Goal: Task Accomplishment & Management: Manage account settings

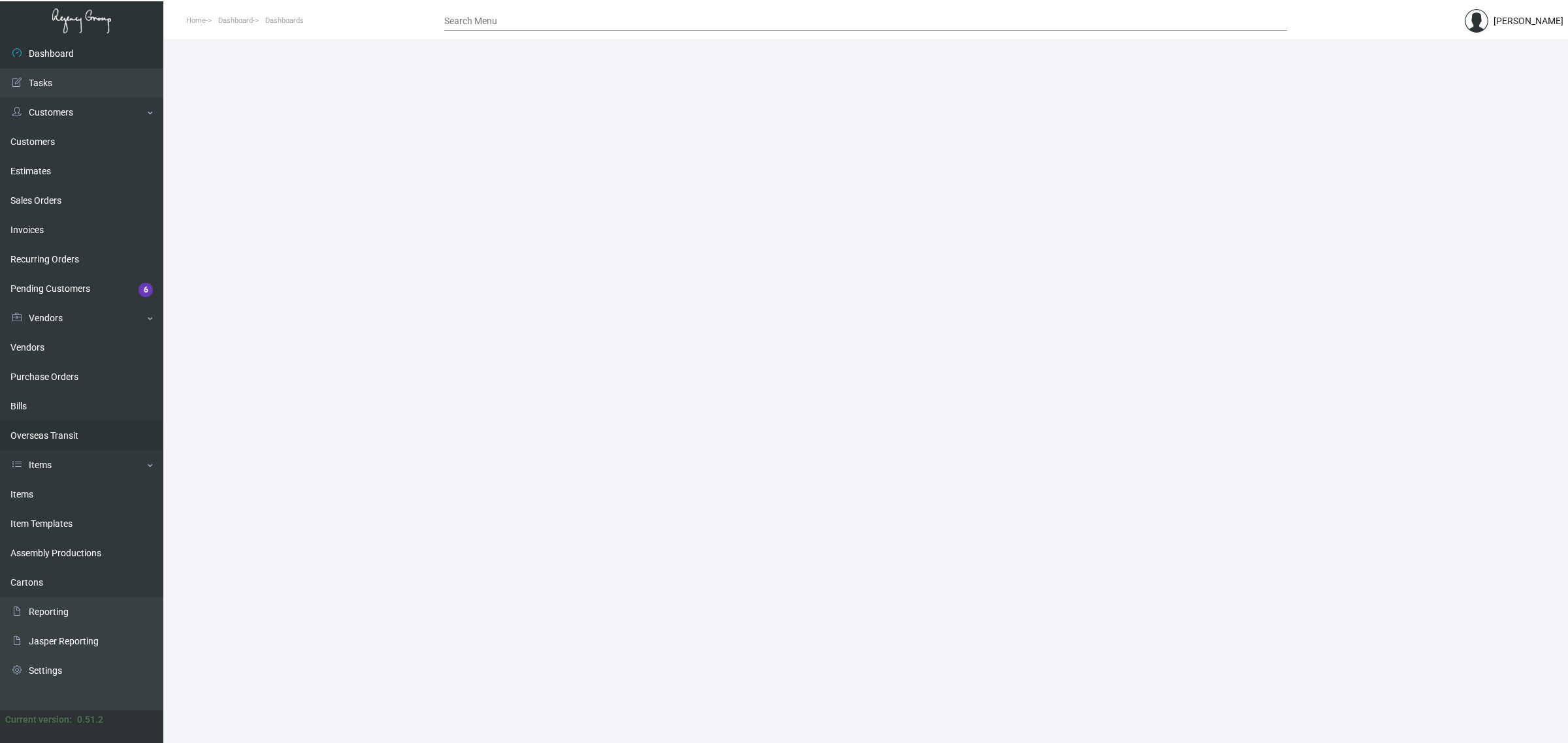
drag, startPoint x: 66, startPoint y: 489, endPoint x: 102, endPoint y: 429, distance: 70.0
click at [66, 489] on link "Items" at bounding box center [81, 495] width 164 height 29
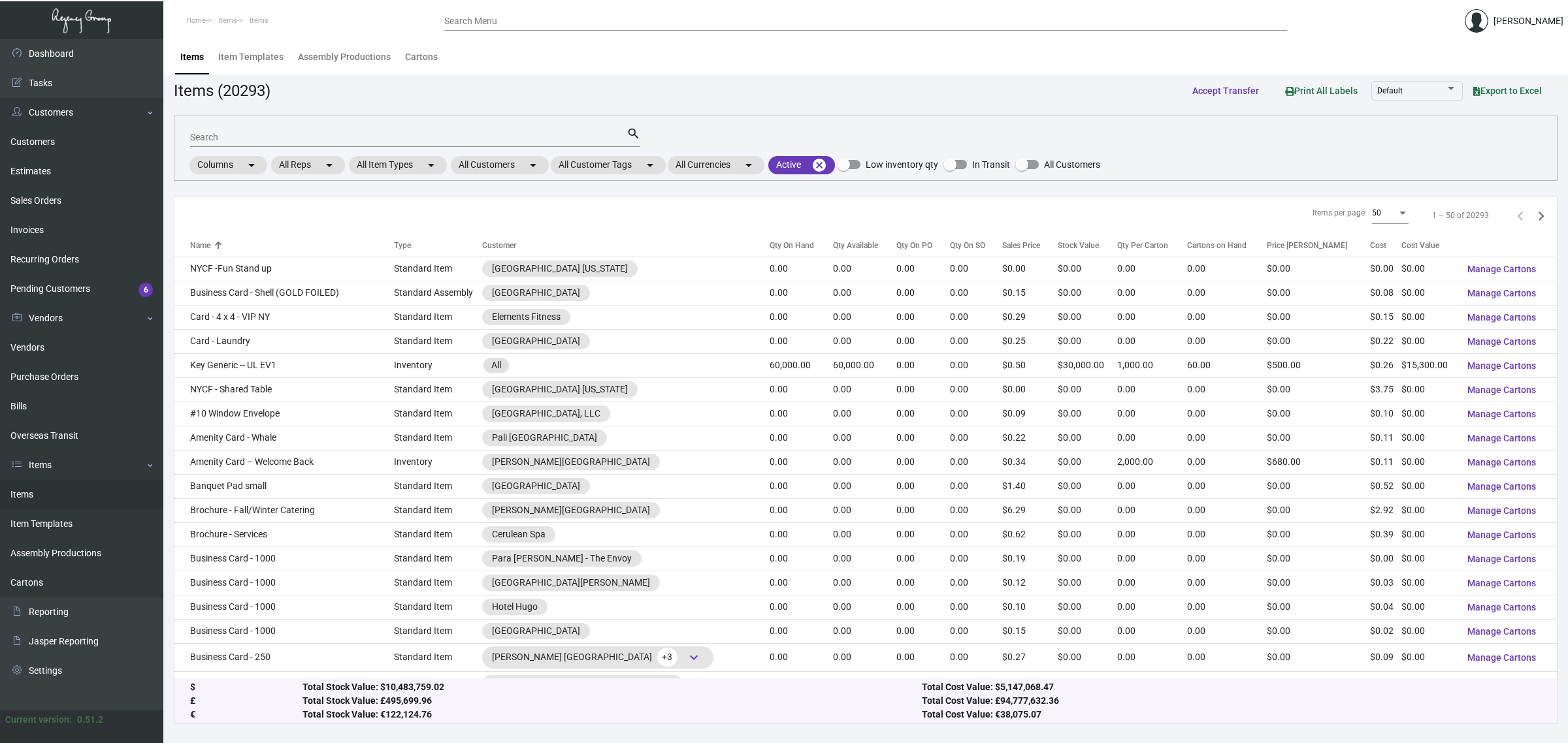
click at [322, 144] on div "Search" at bounding box center [409, 137] width 437 height 20
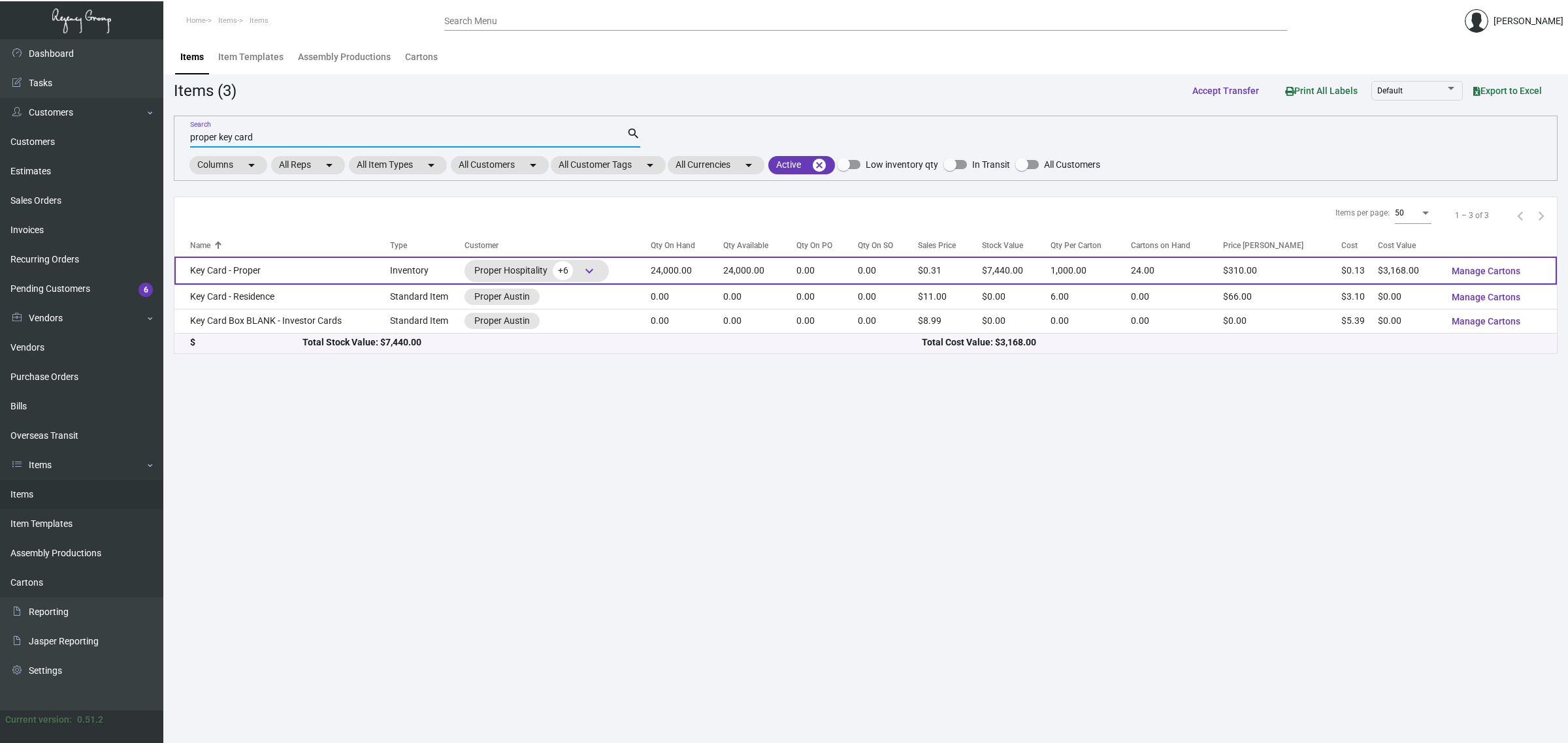
type input "proper key card"
click at [309, 269] on td "Key Card - Proper" at bounding box center [282, 271] width 216 height 28
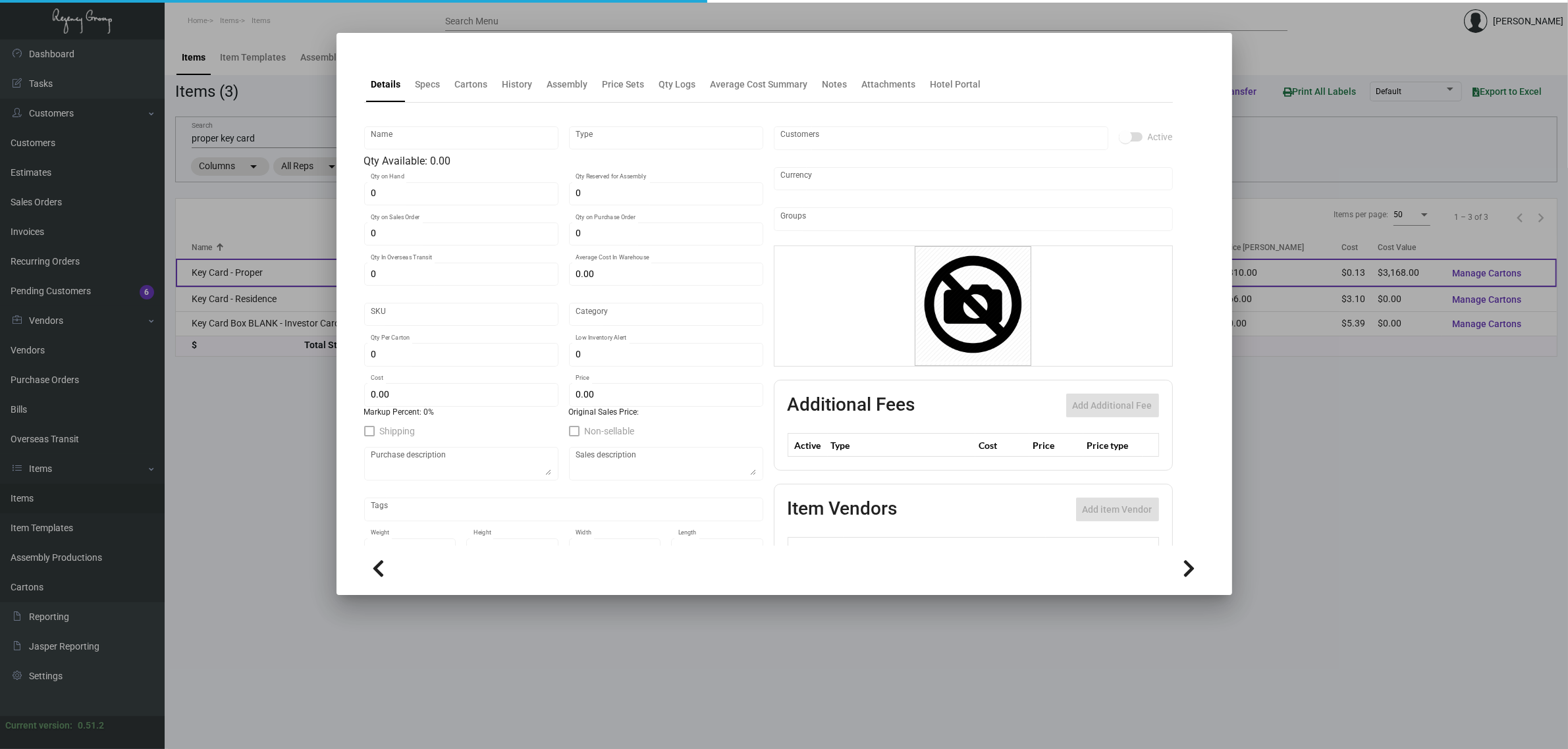
type input "Key Card - Proper"
type input "Inventory"
type input "24,000"
type input "45,000"
type input "$ 0.3425"
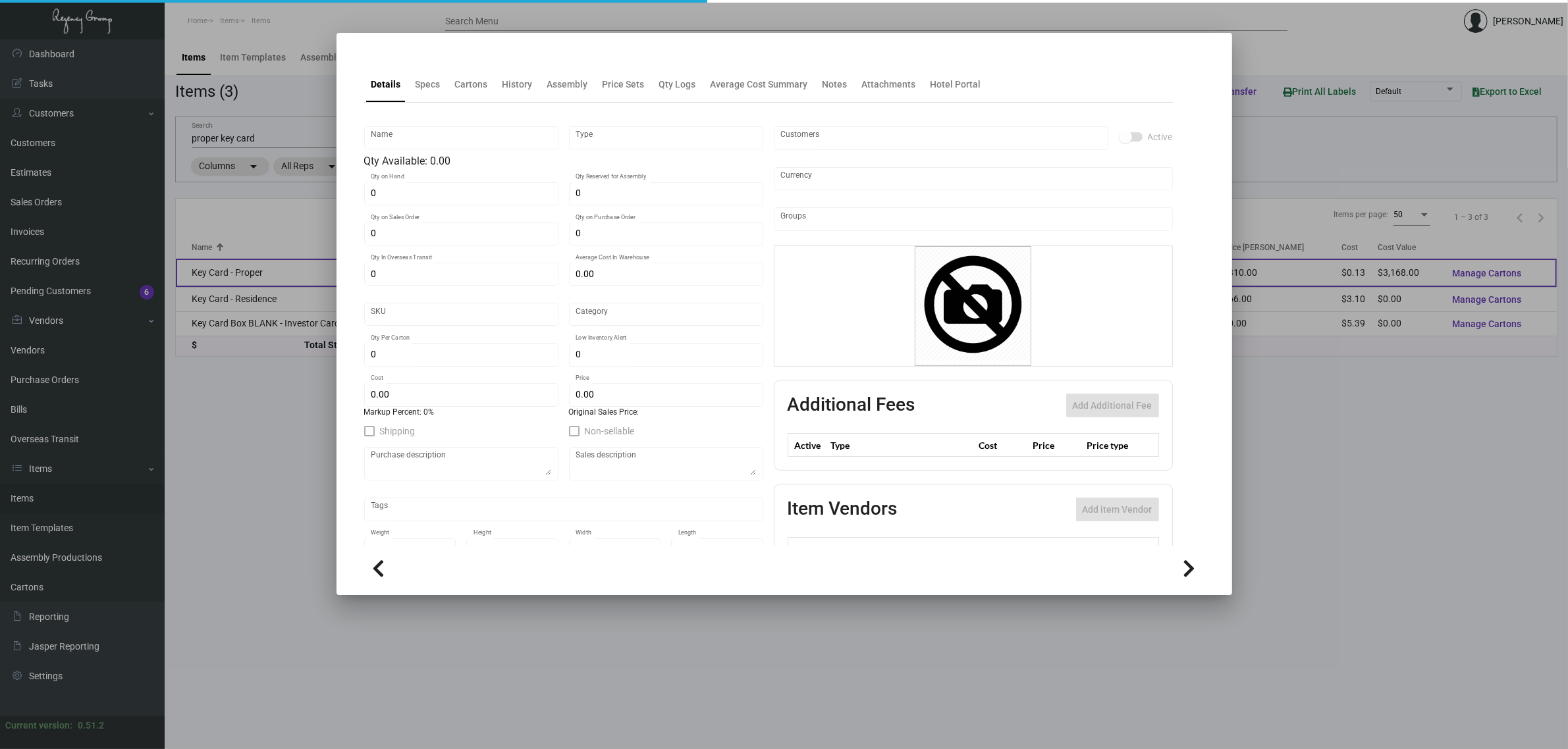
type input "2675"
type input "Overseas"
type input "1,000"
type input "10,000"
type input "$ 0.132"
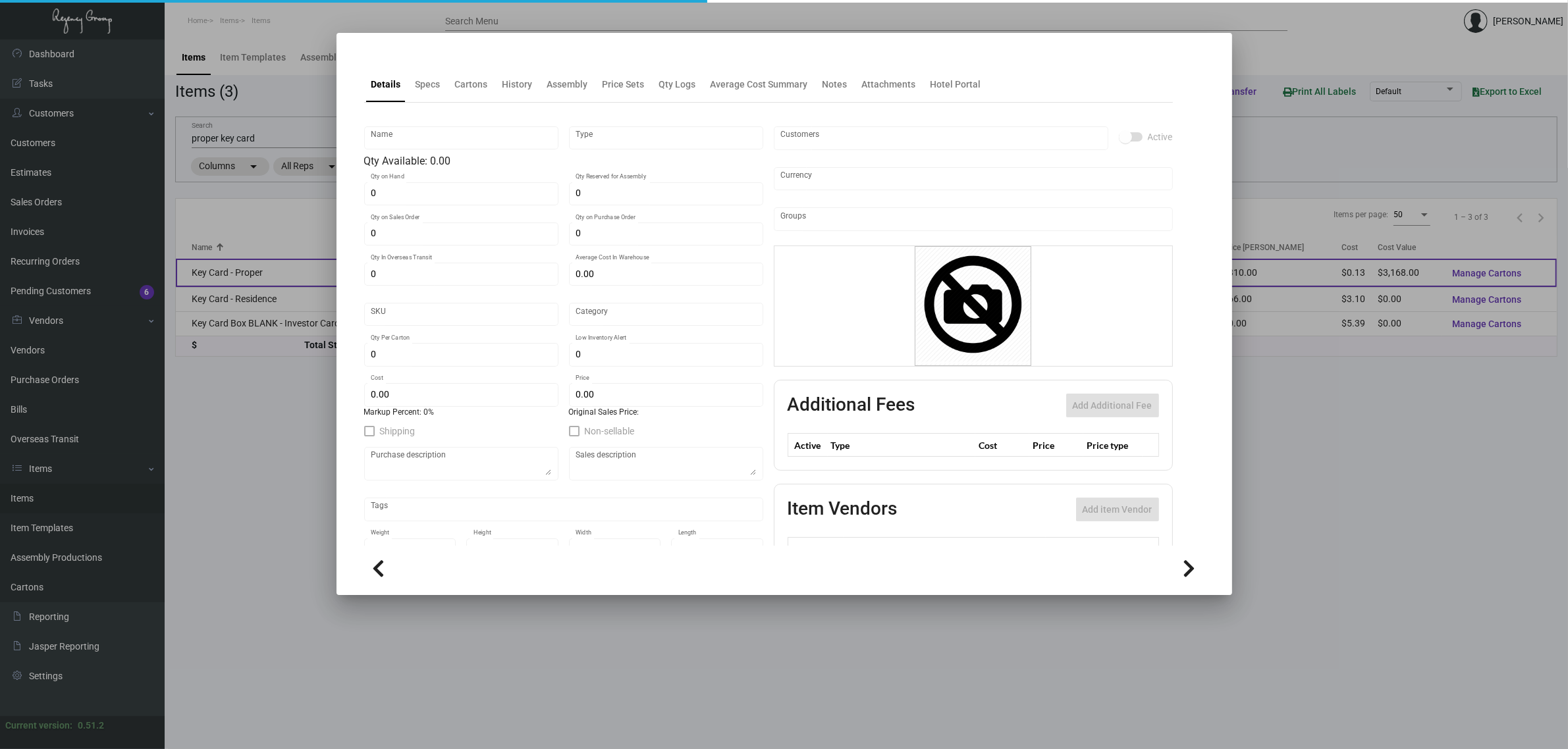
type input "$ 0.31"
type textarea "Keys: cr80 #30 mill black PVC dull laminated plastic, Gold foil, great Western …"
type textarea "Keys"
checkbox input "true"
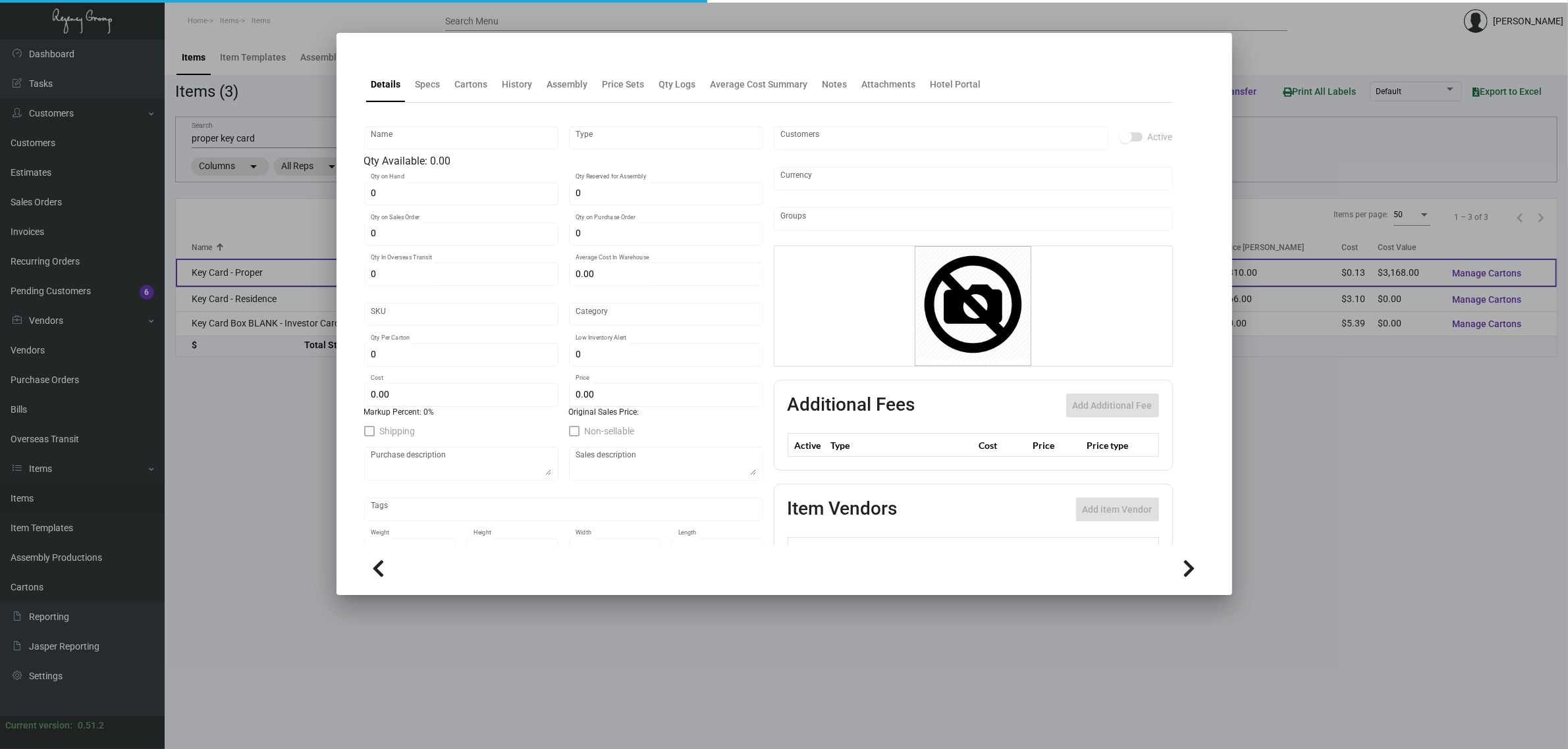
type input "United States Dollar $"
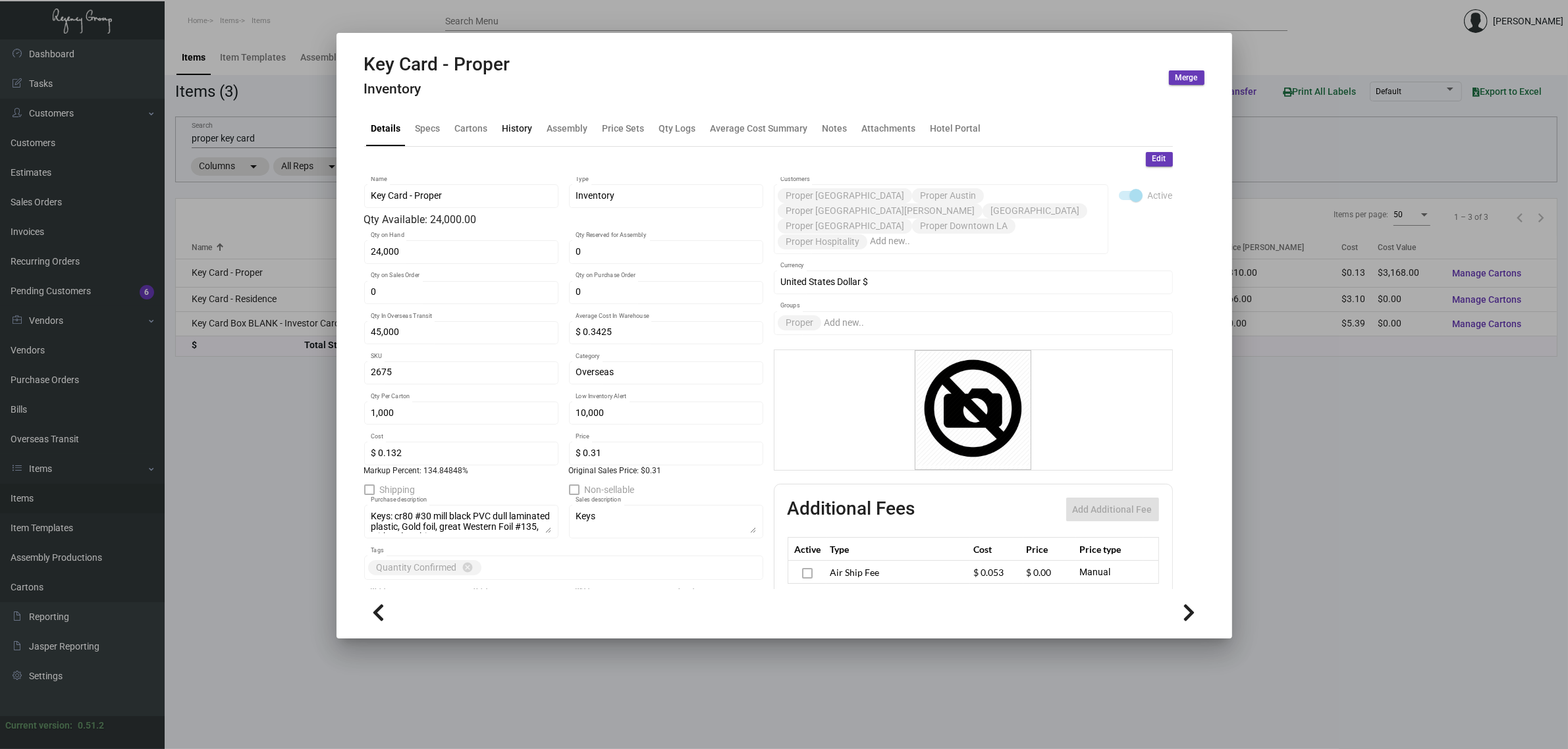
click at [511, 124] on div "History" at bounding box center [518, 128] width 30 height 14
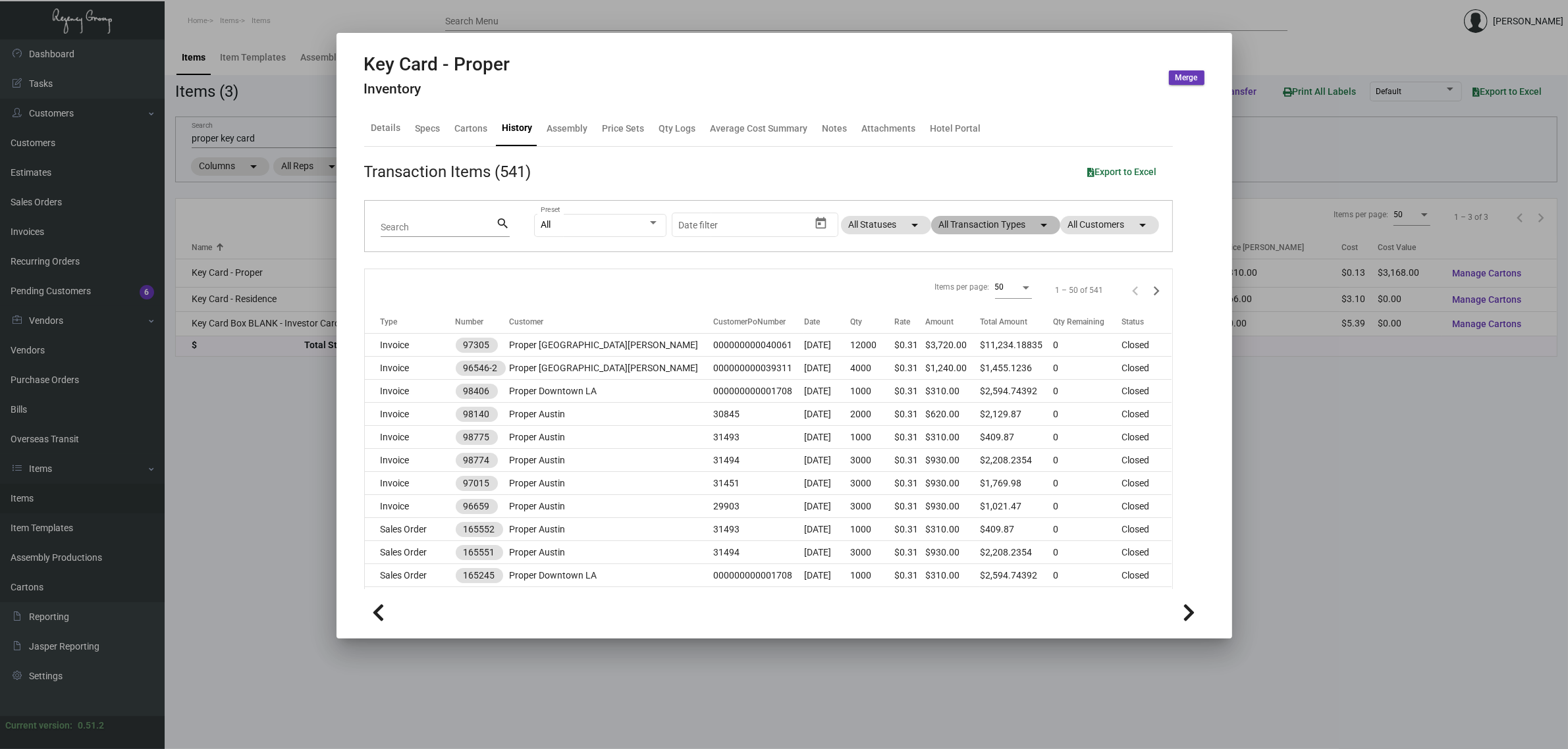
click at [966, 218] on mat-chip "All Transaction Types arrow_drop_down" at bounding box center [995, 225] width 129 height 18
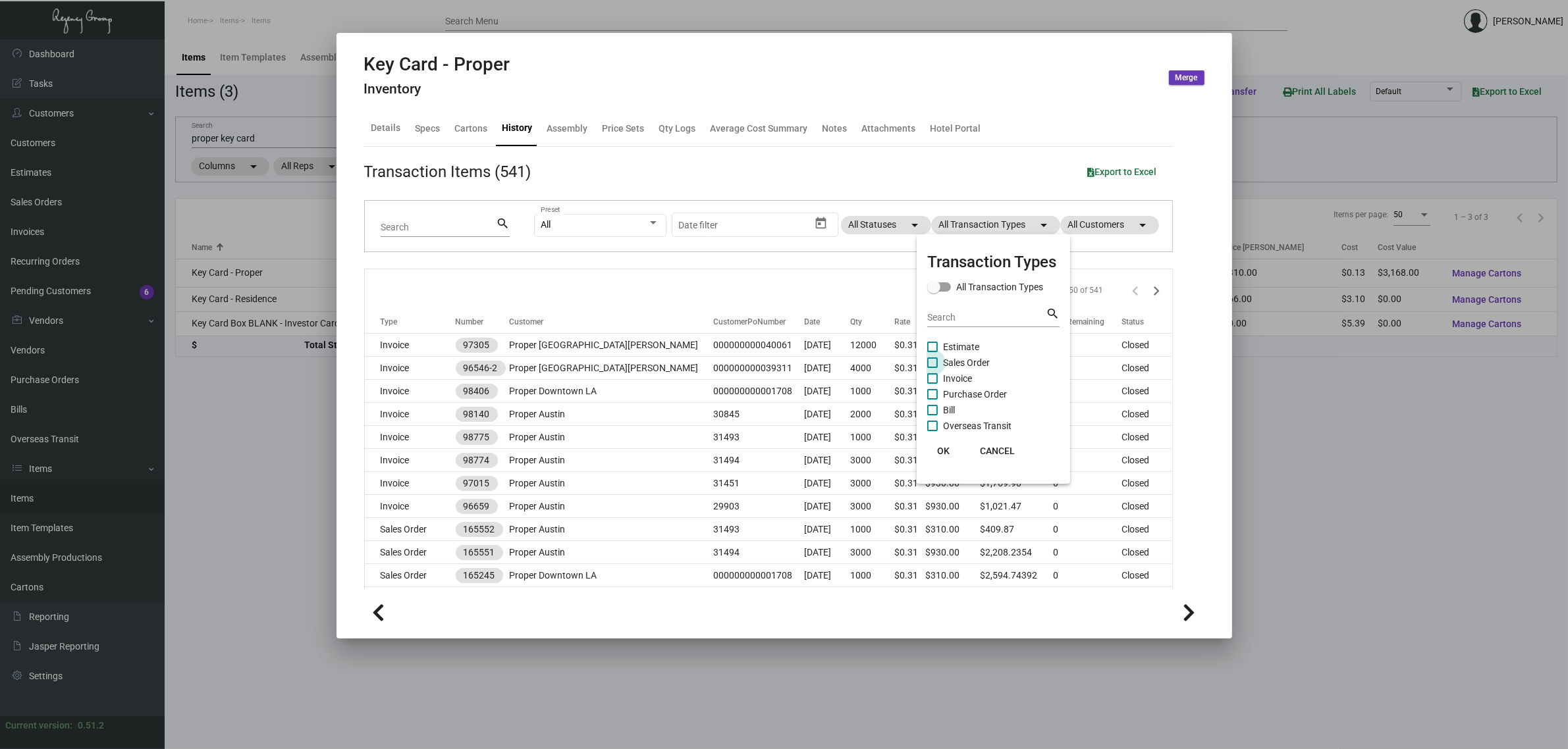
click at [980, 359] on span "Sales Order" at bounding box center [966, 362] width 46 height 15
click at [932, 368] on input "Sales Order" at bounding box center [931, 368] width 1 height 1
checkbox input "true"
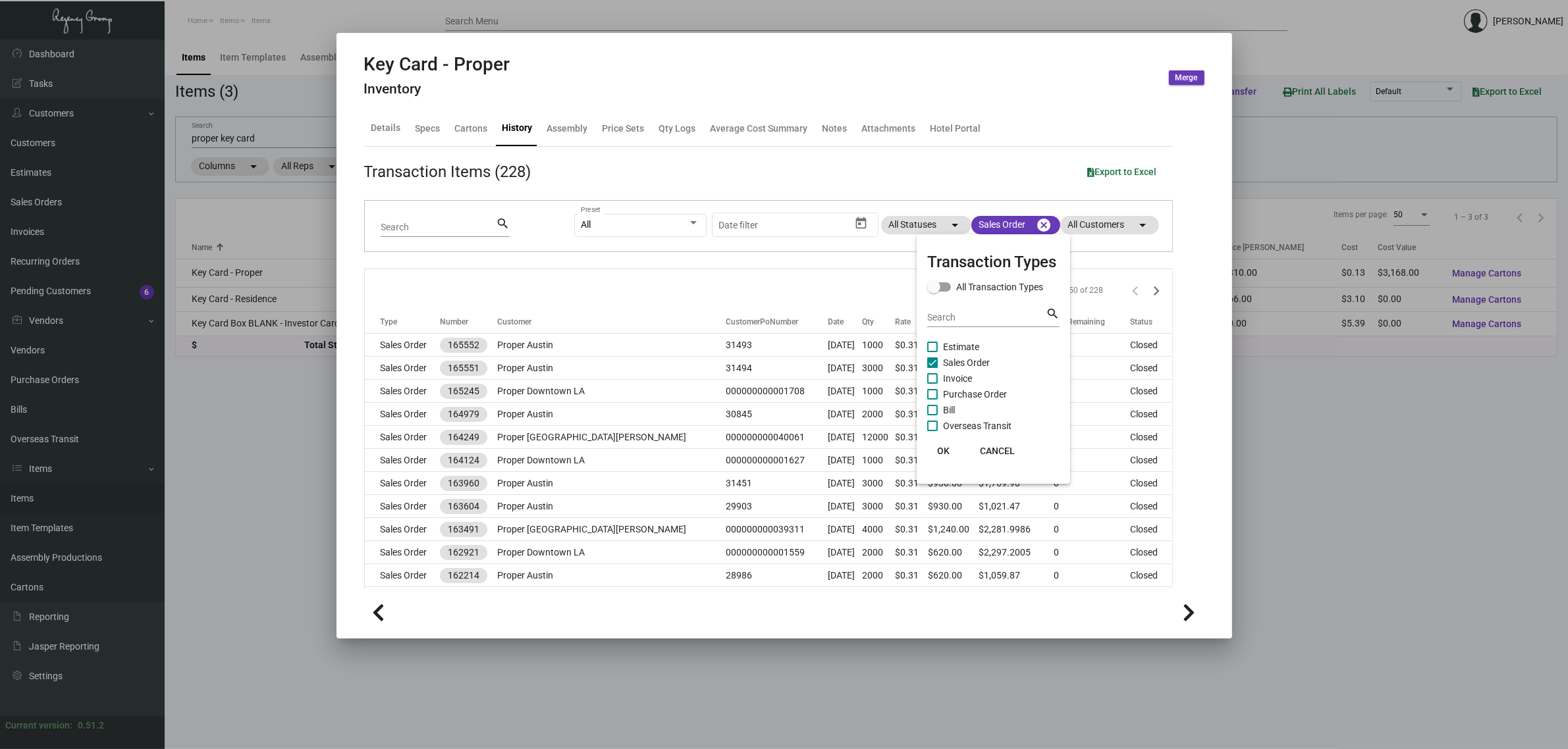
click at [682, 270] on div at bounding box center [784, 374] width 1568 height 749
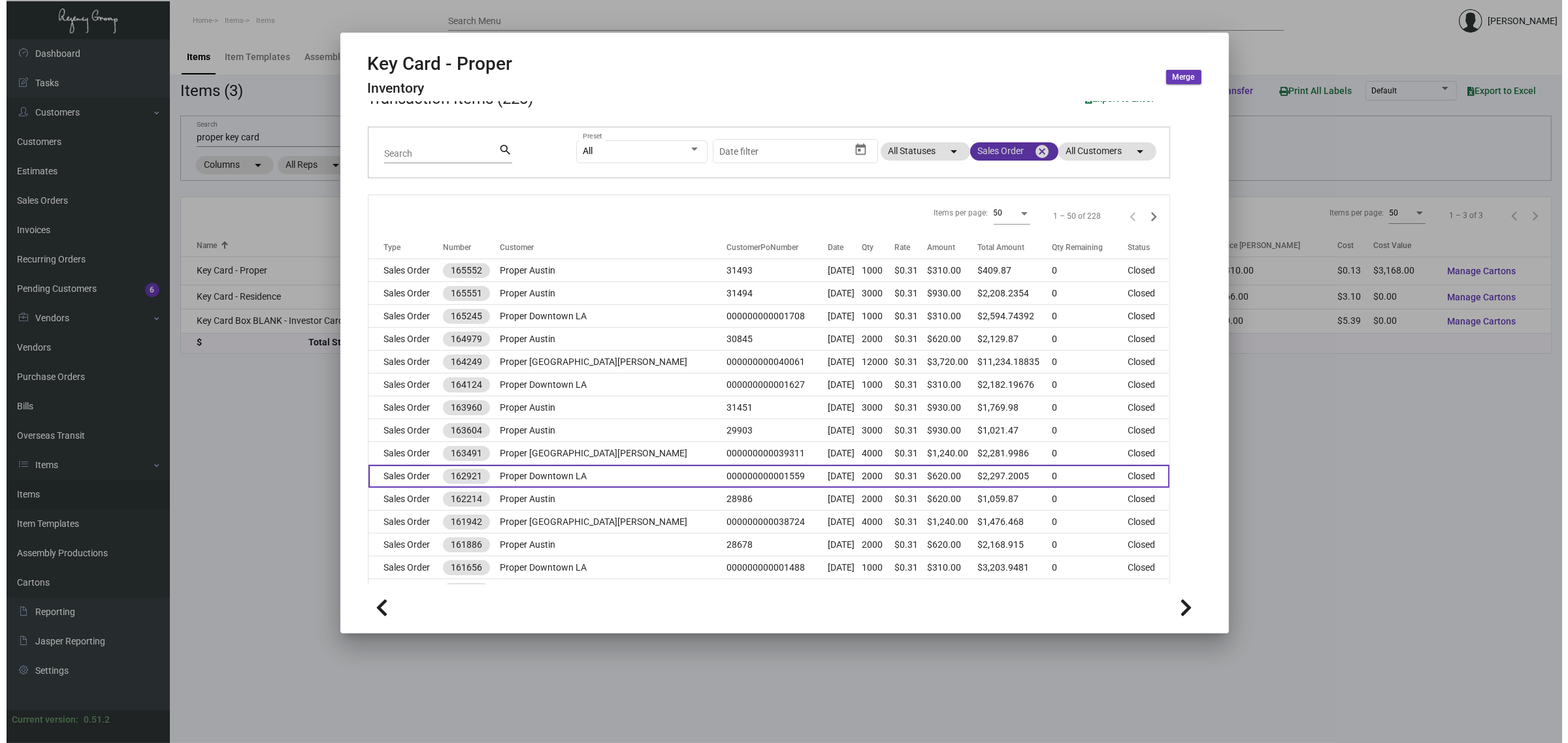
scroll to position [164, 0]
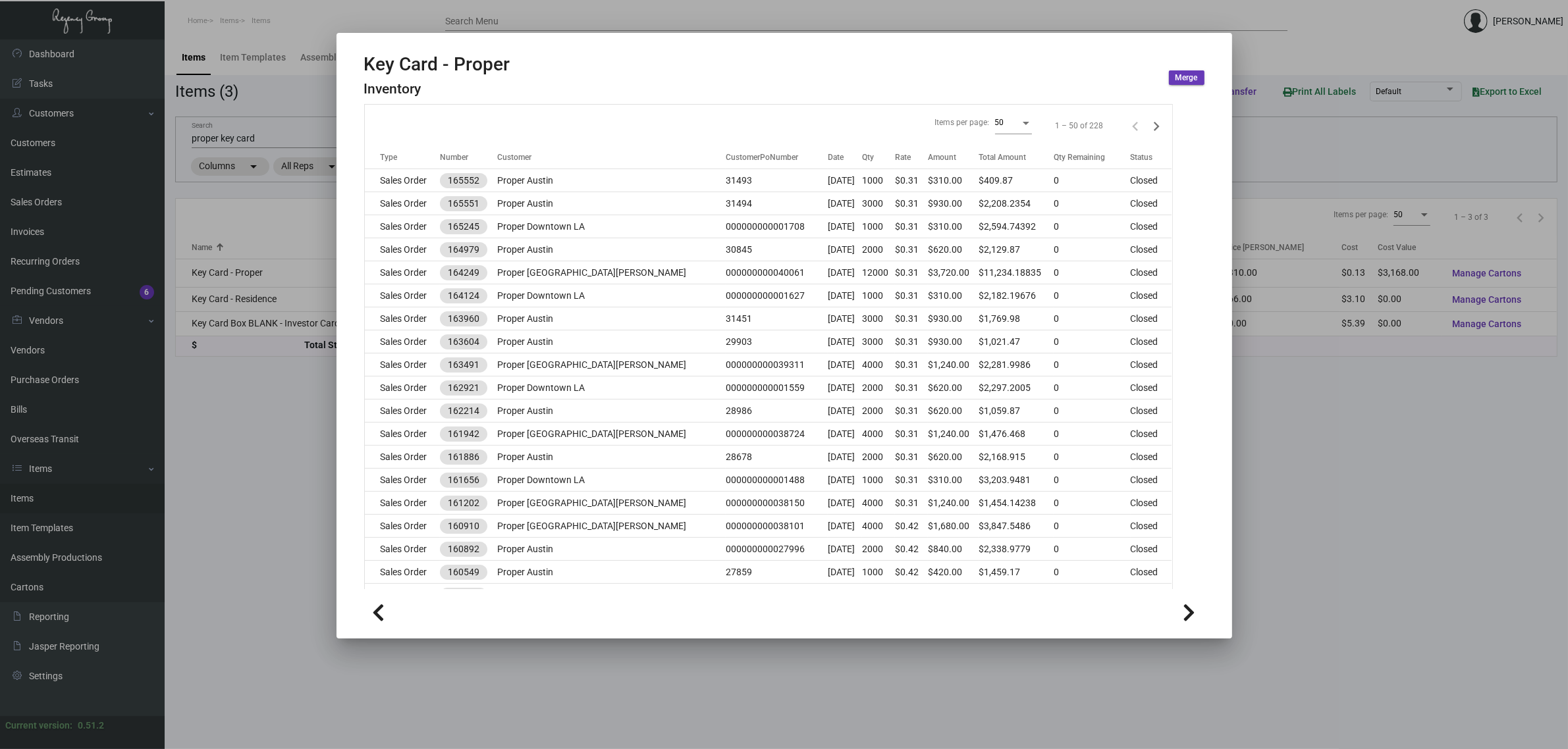
click at [248, 138] on div at bounding box center [784, 374] width 1568 height 749
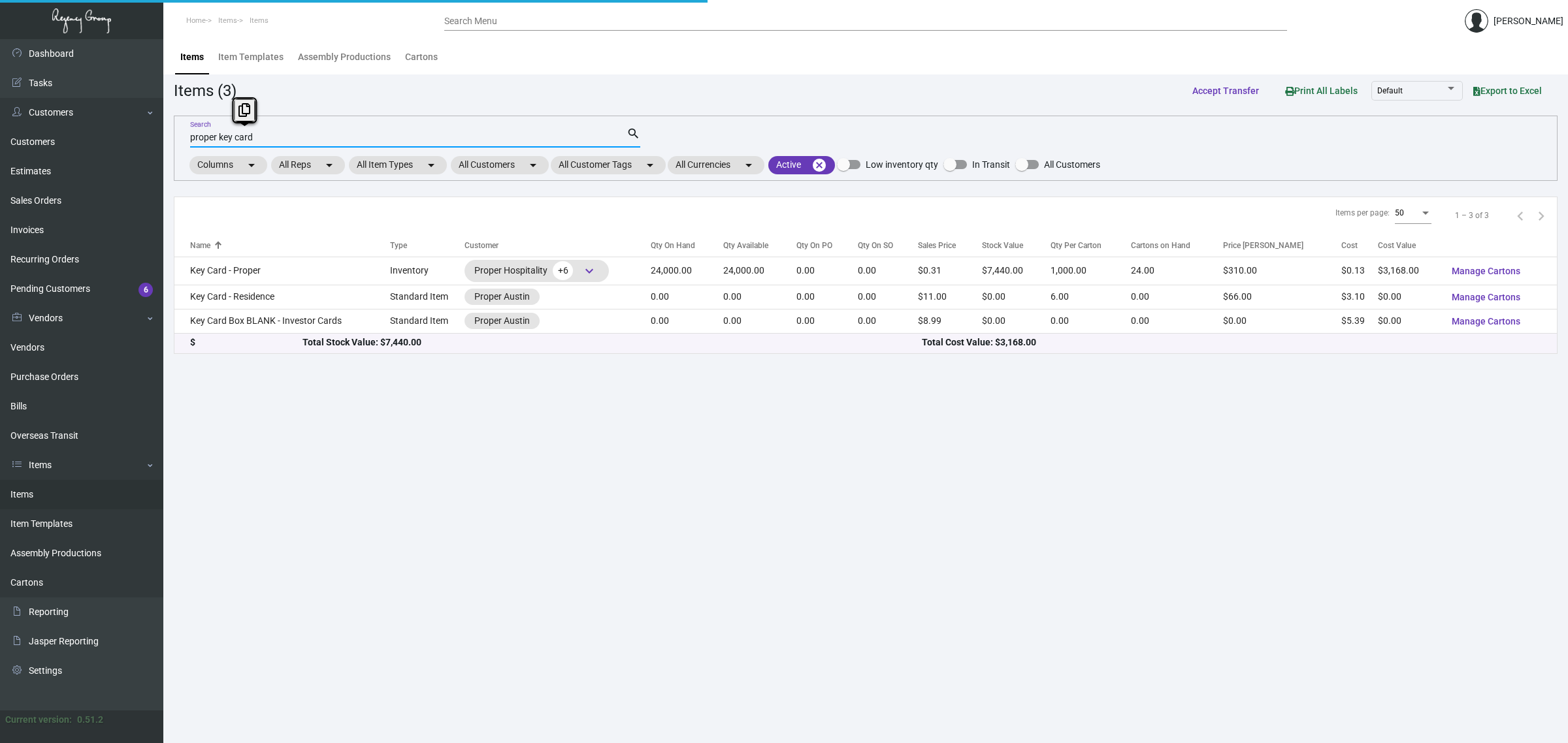
click at [246, 137] on input "proper key card" at bounding box center [409, 138] width 437 height 11
type input "publisher key"
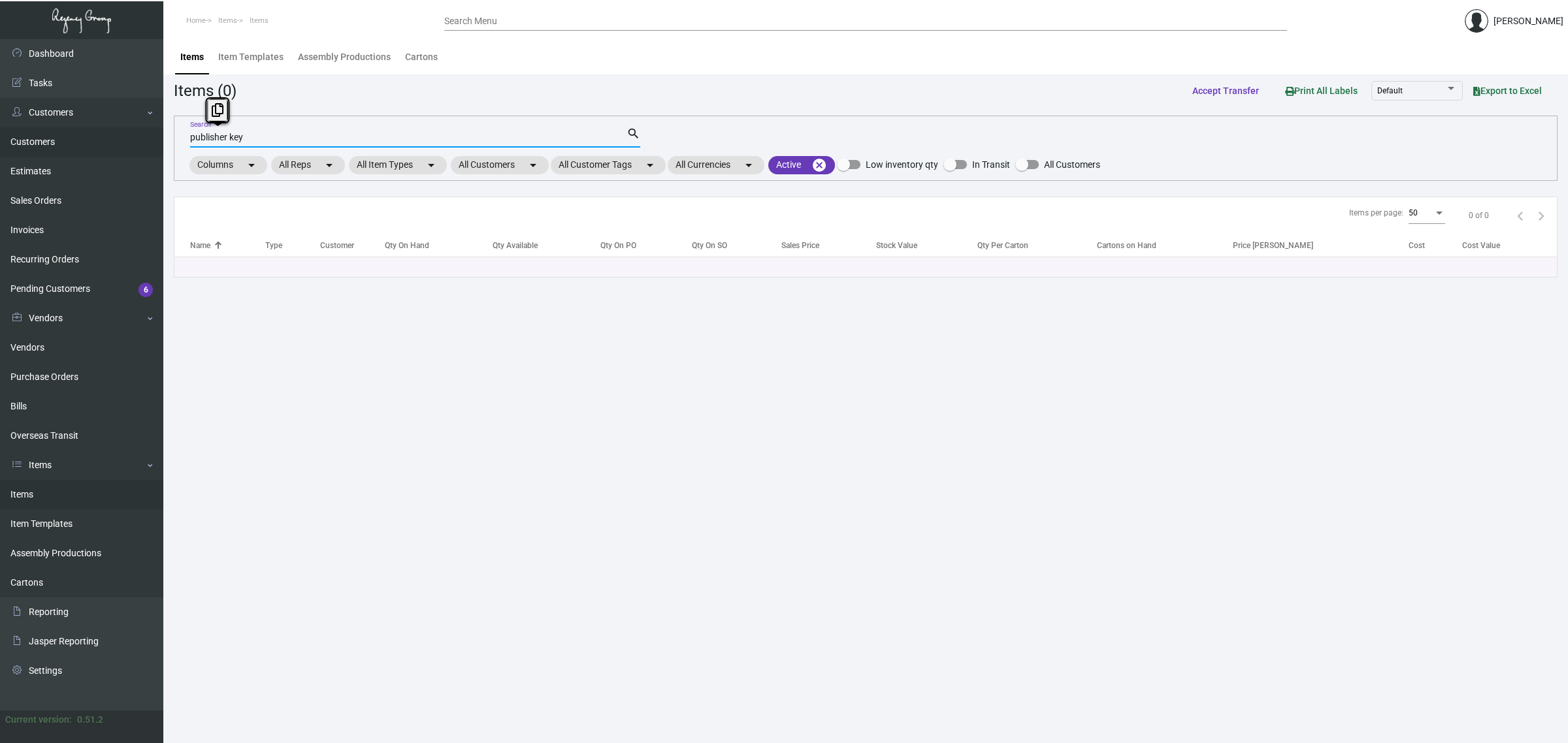
drag, startPoint x: 252, startPoint y: 138, endPoint x: 159, endPoint y: 135, distance: 93.0
click at [159, 135] on div "Dashboard Dashboard Tasks Customers Customers Estimates Sales Orders Invoices R…" at bounding box center [784, 391] width 1568 height 704
click at [496, 160] on mat-chip "All Customers arrow_drop_down" at bounding box center [500, 165] width 98 height 18
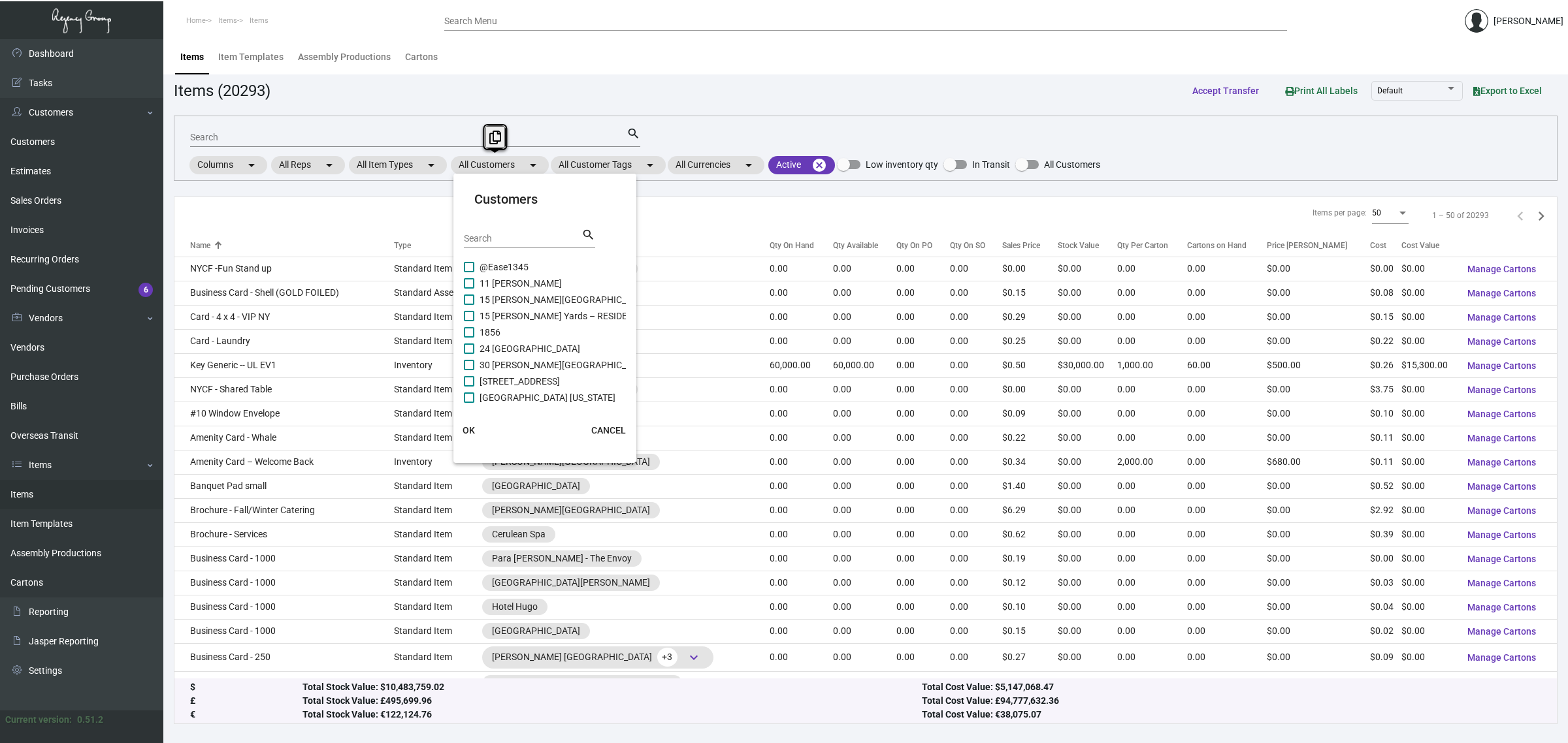
click at [518, 242] on input "Search" at bounding box center [523, 239] width 118 height 11
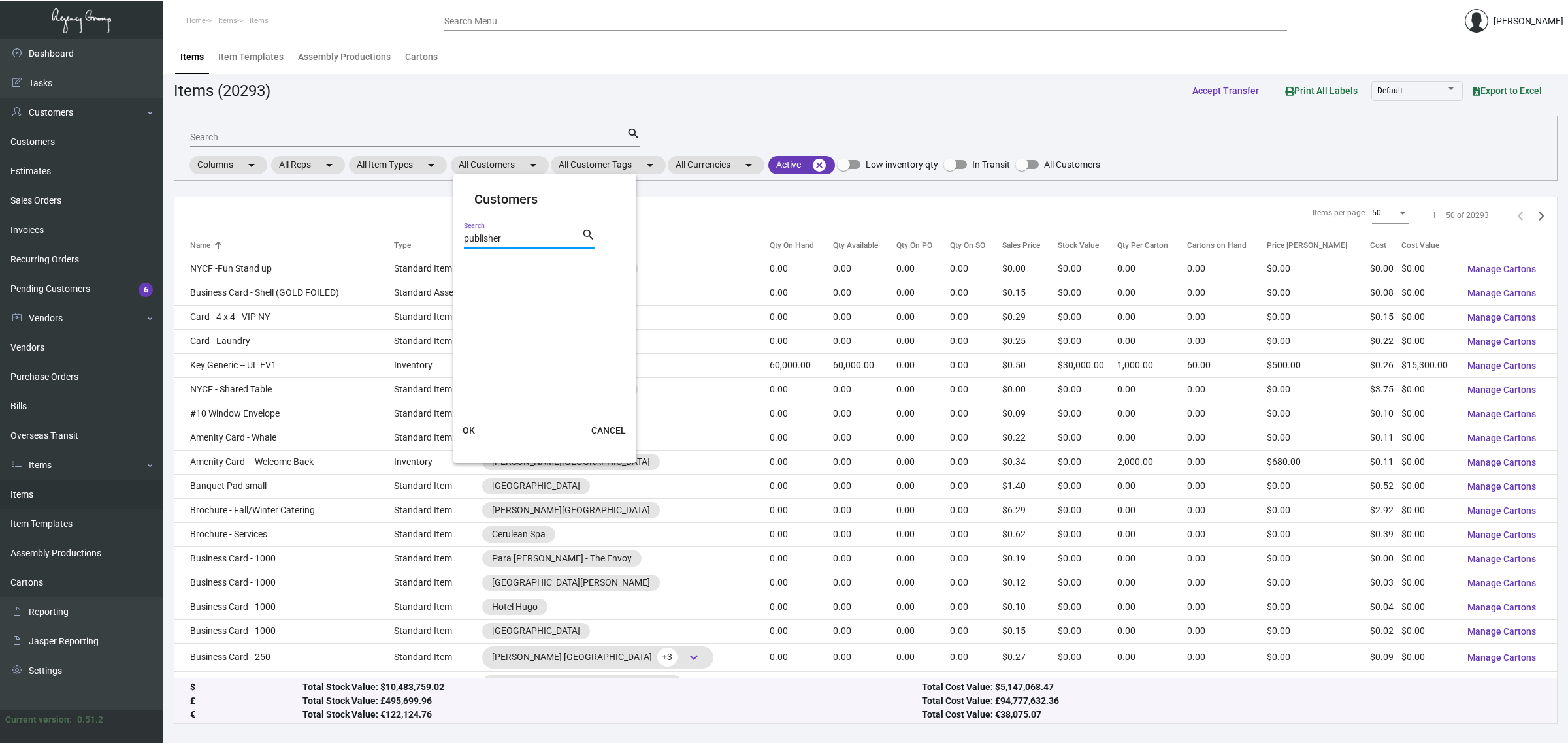
type input "publisher"
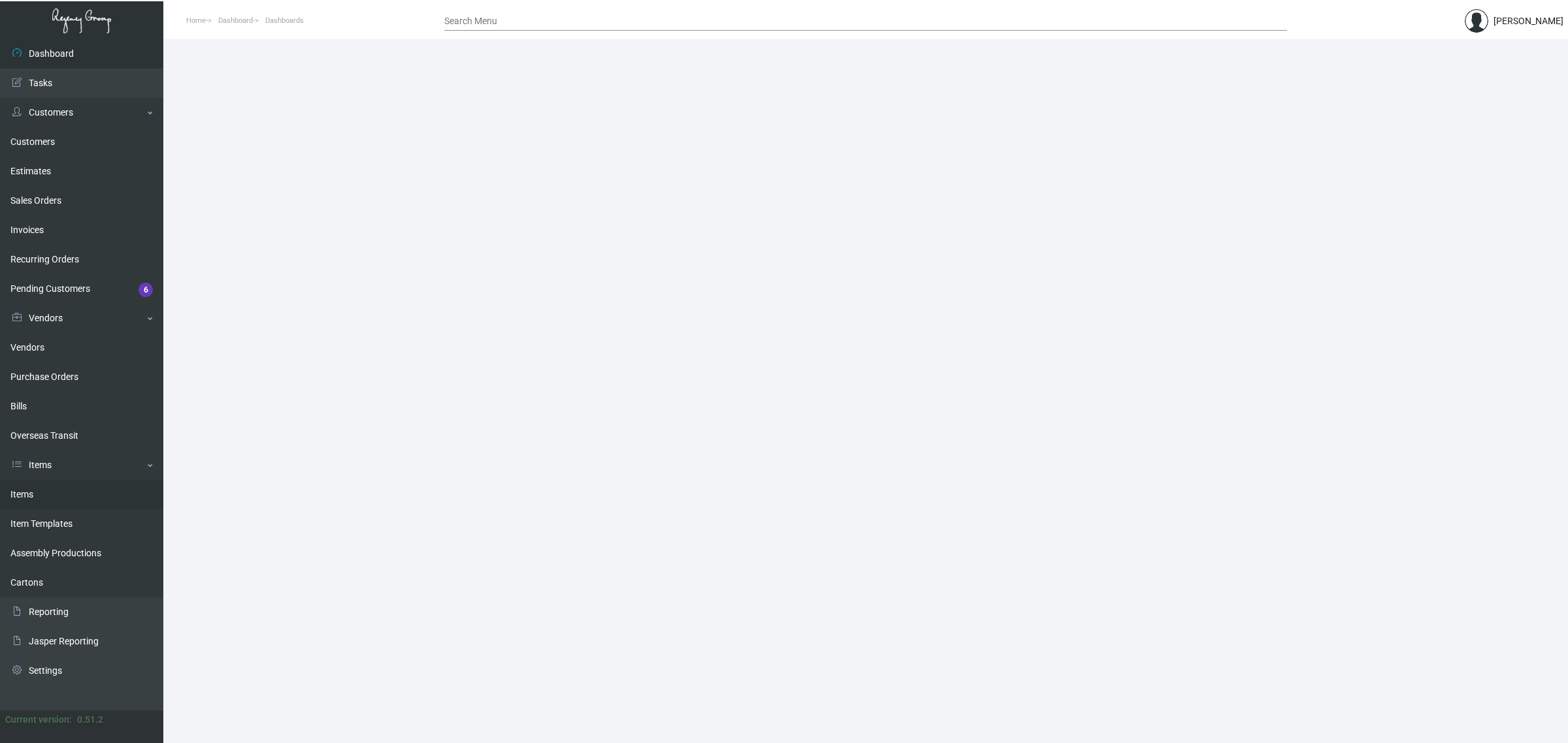
click at [59, 489] on link "Items" at bounding box center [81, 495] width 164 height 29
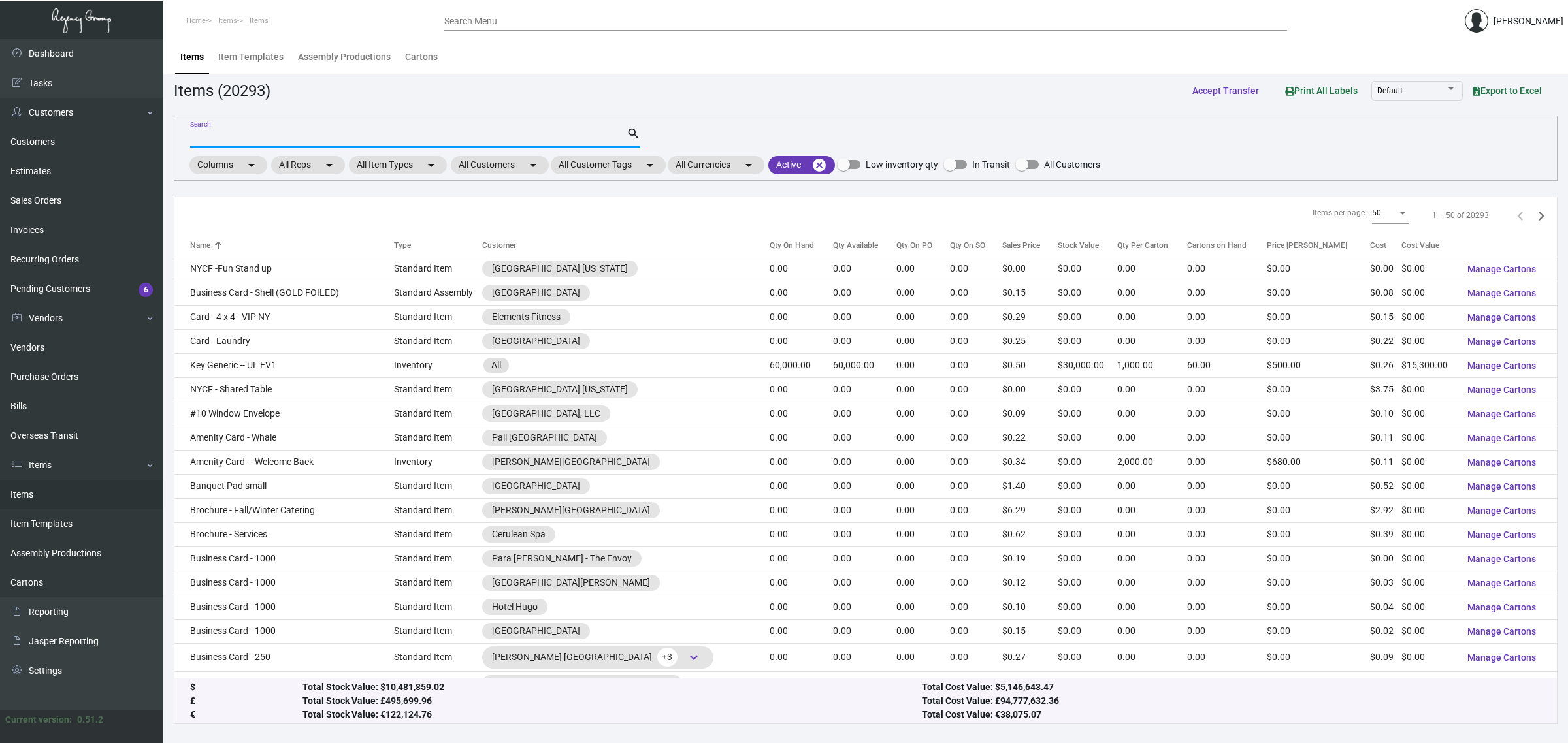
click at [403, 138] on input "Search" at bounding box center [409, 138] width 437 height 11
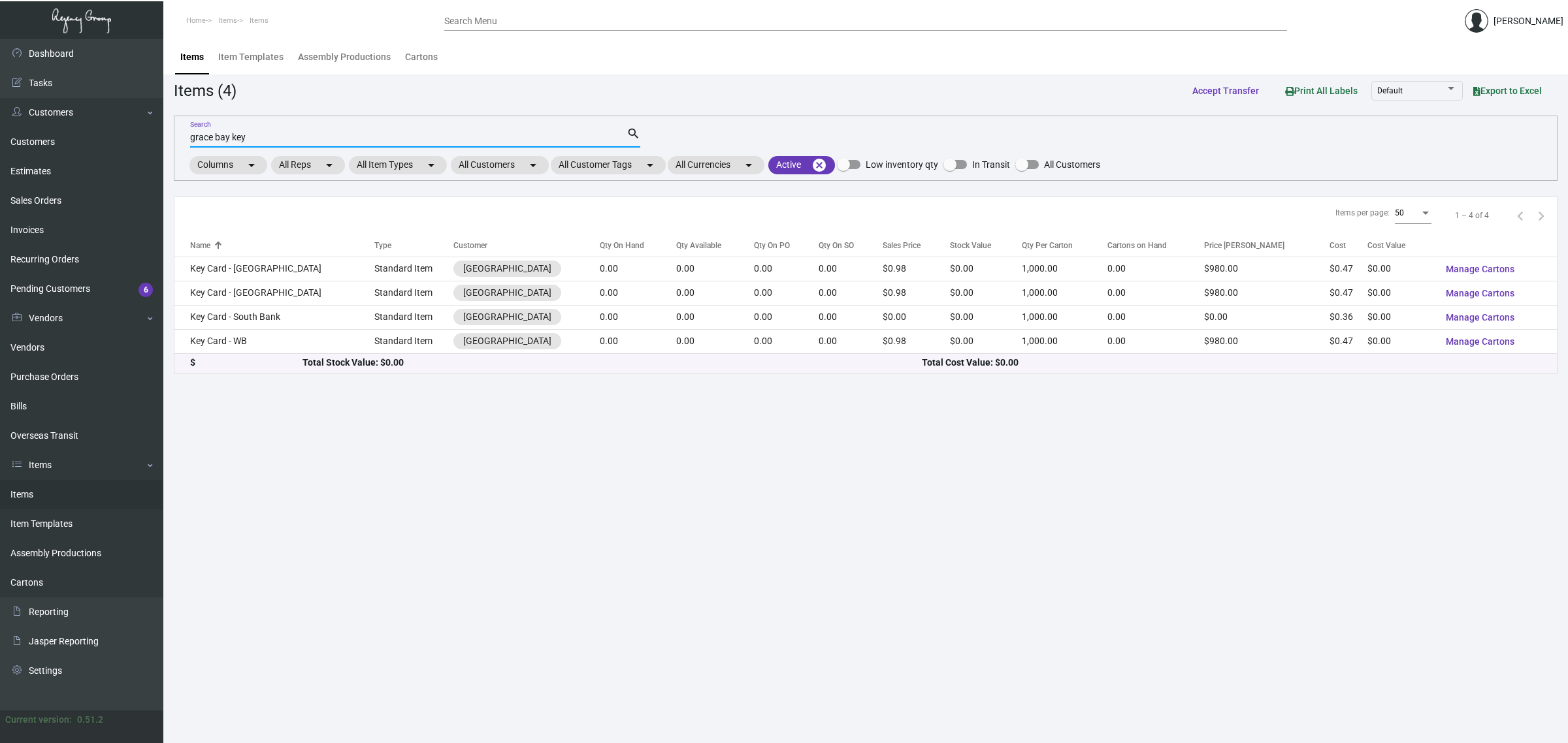
type input "grace bay key"
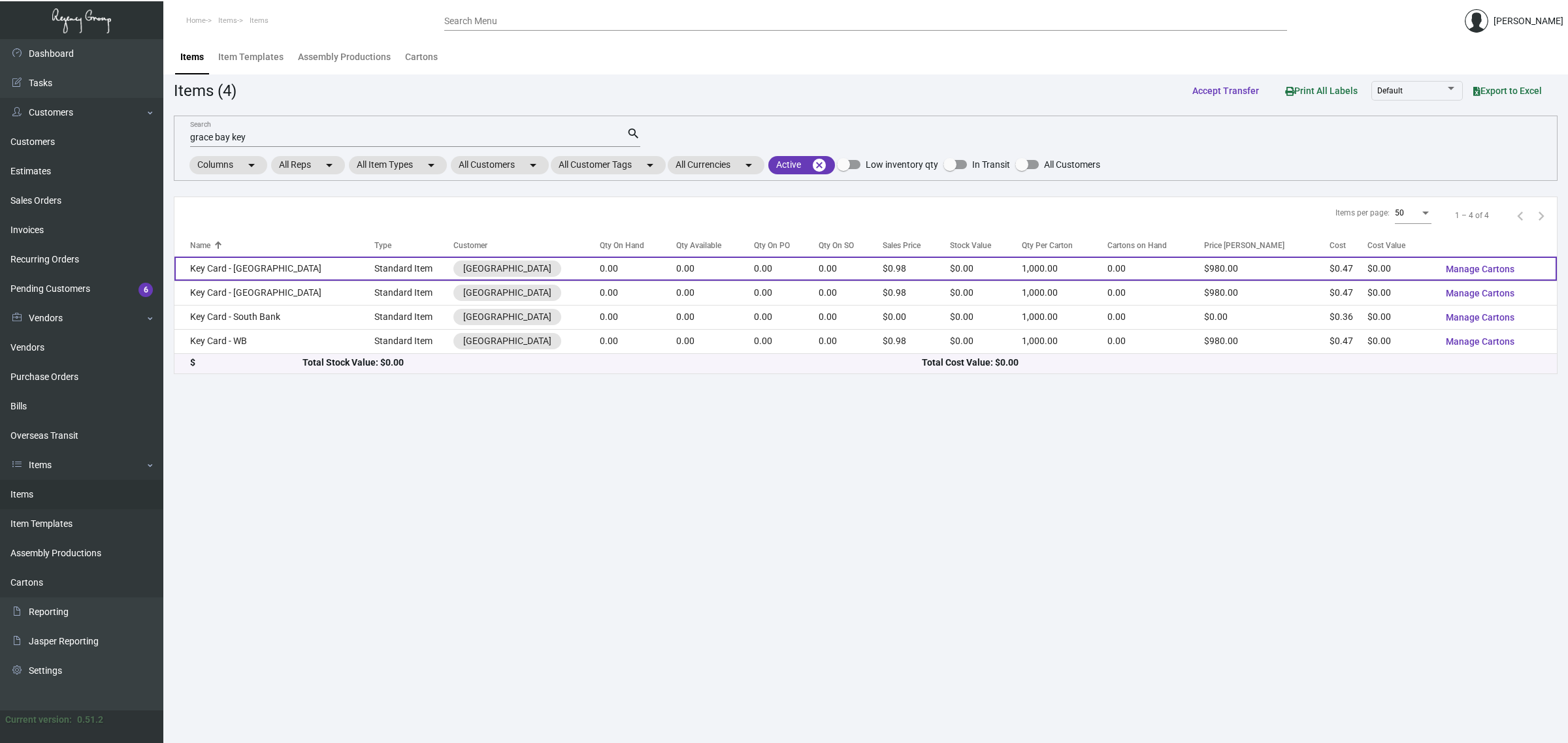
click at [719, 266] on td "0.00" at bounding box center [715, 269] width 77 height 24
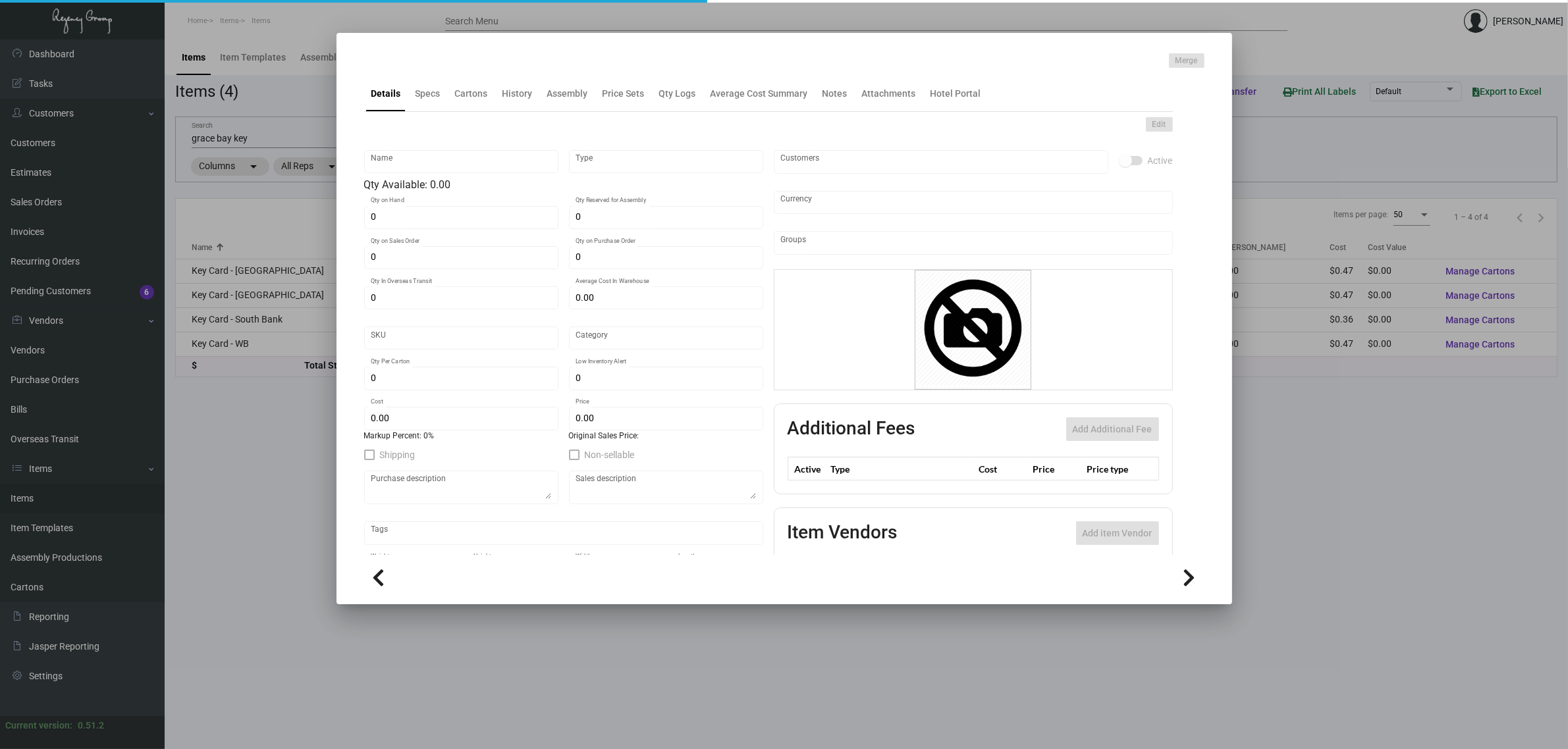
type input "Key Card - GB"
type input "Standard Item"
type input "$ 0.47"
type input "Overseas"
type input "1,000"
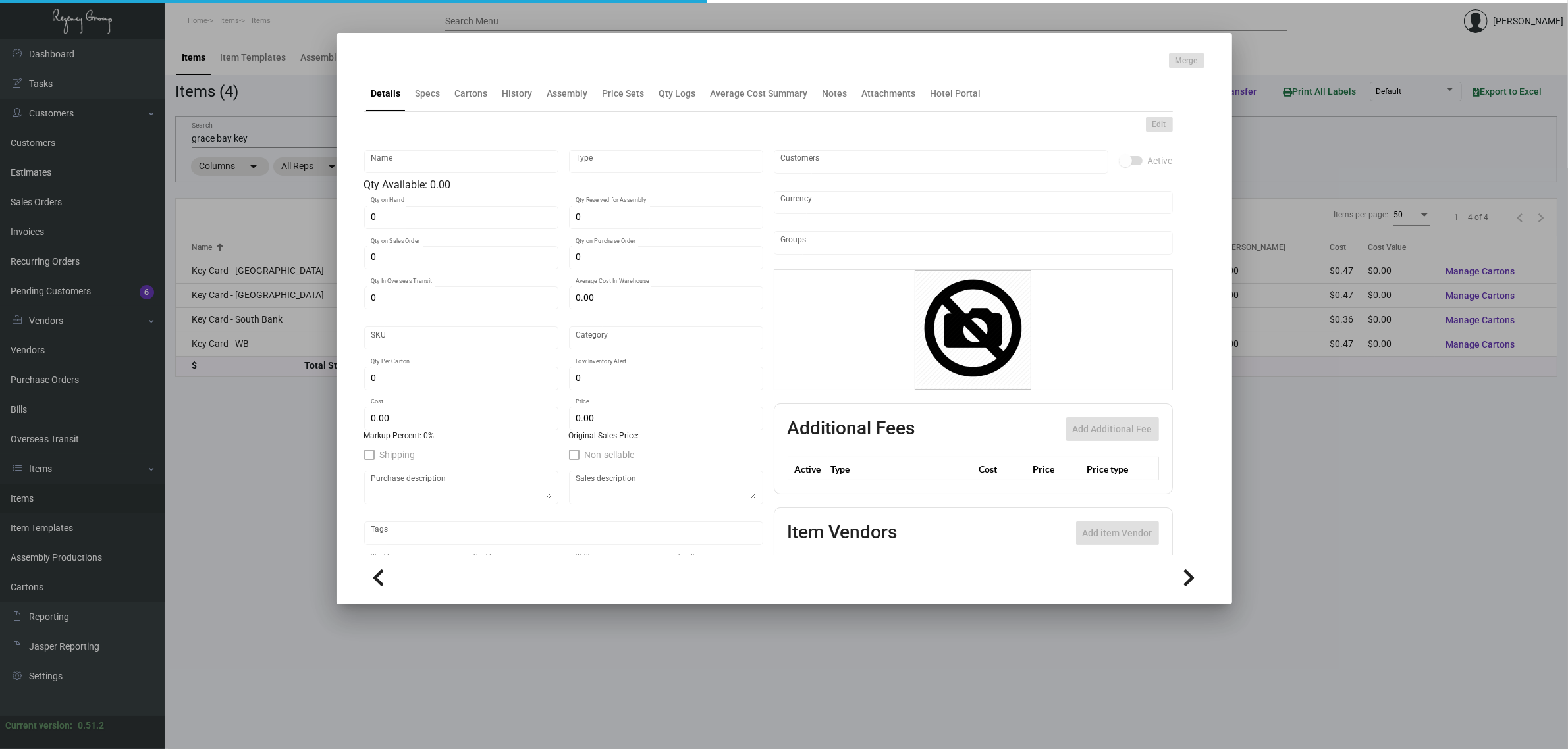
type input "$ 0.47"
type input "$ 0.98"
checkbox input "true"
type input "United States Dollar $"
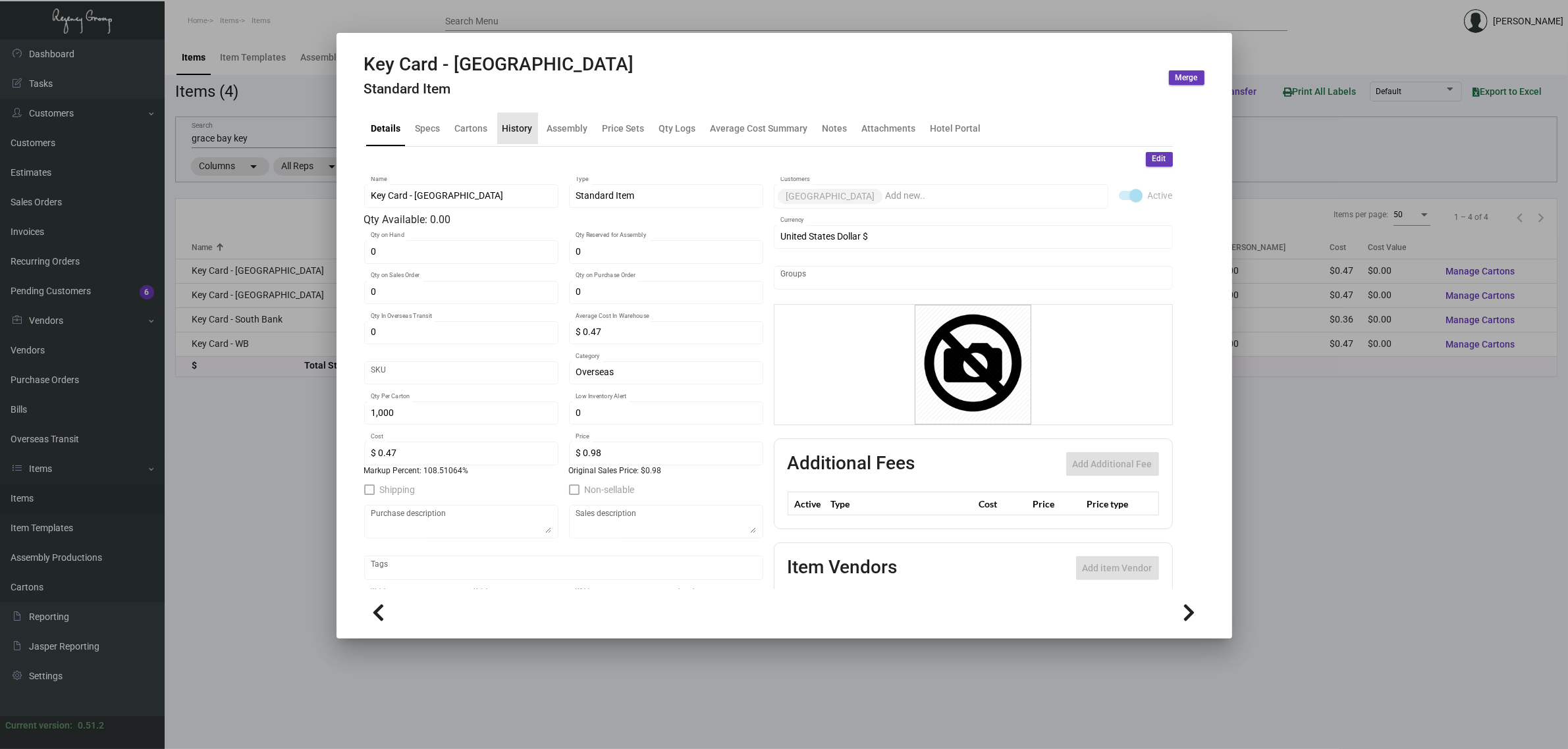
click at [525, 129] on div "History" at bounding box center [518, 128] width 30 height 14
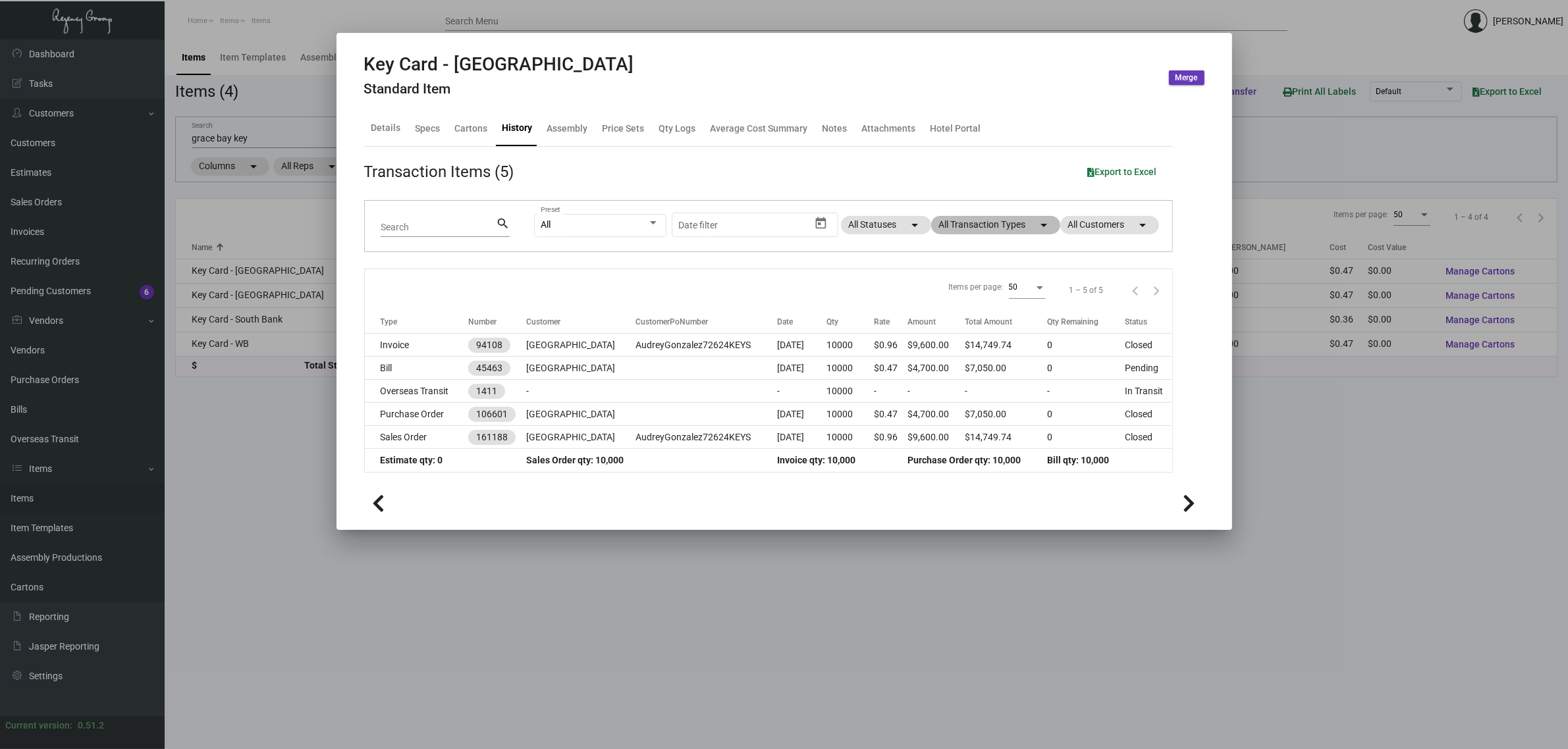
click at [994, 229] on mat-chip "All Transaction Types arrow_drop_down" at bounding box center [995, 225] width 129 height 18
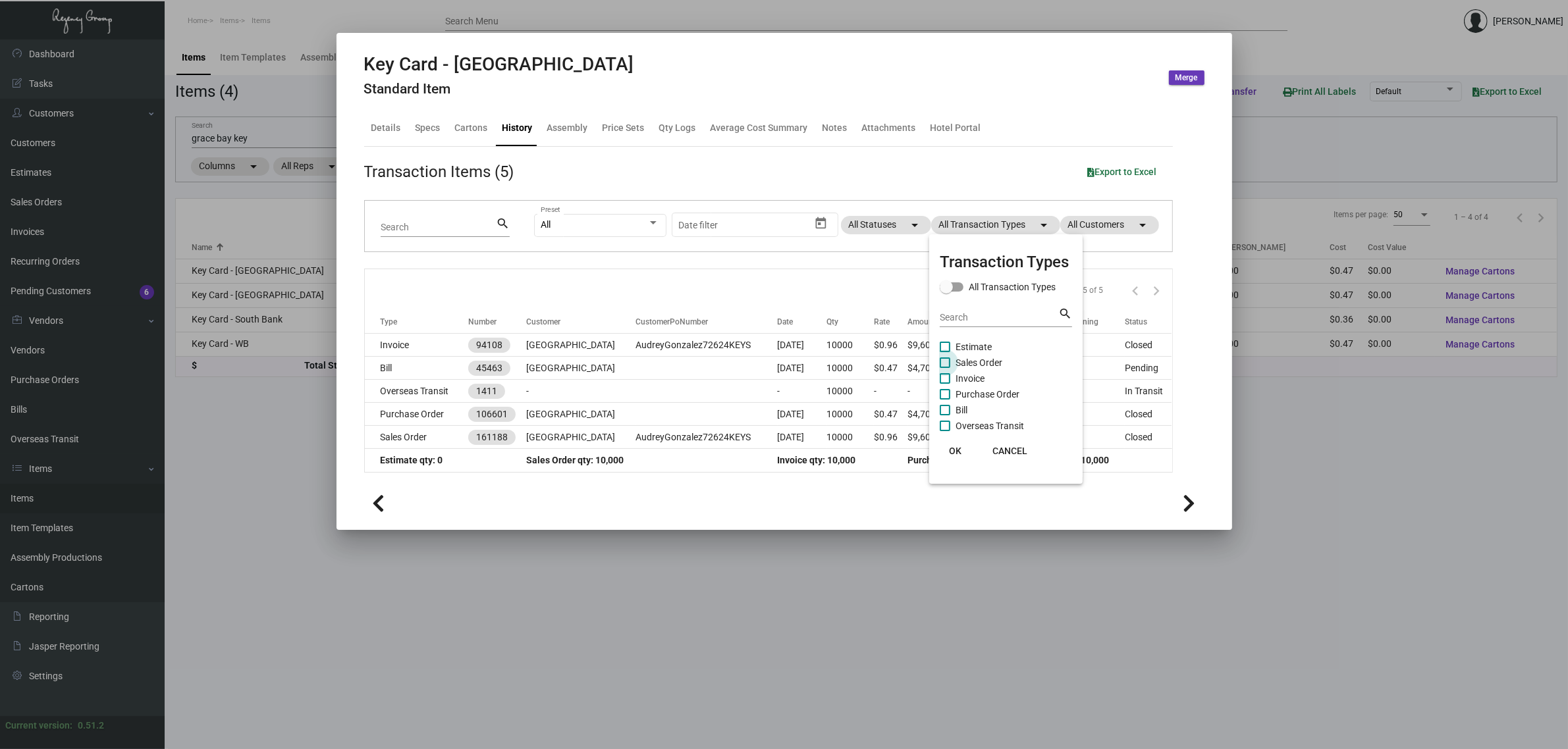
click at [978, 360] on span "Sales Order" at bounding box center [978, 362] width 46 height 15
click at [945, 368] on input "Sales Order" at bounding box center [944, 368] width 1 height 1
checkbox input "true"
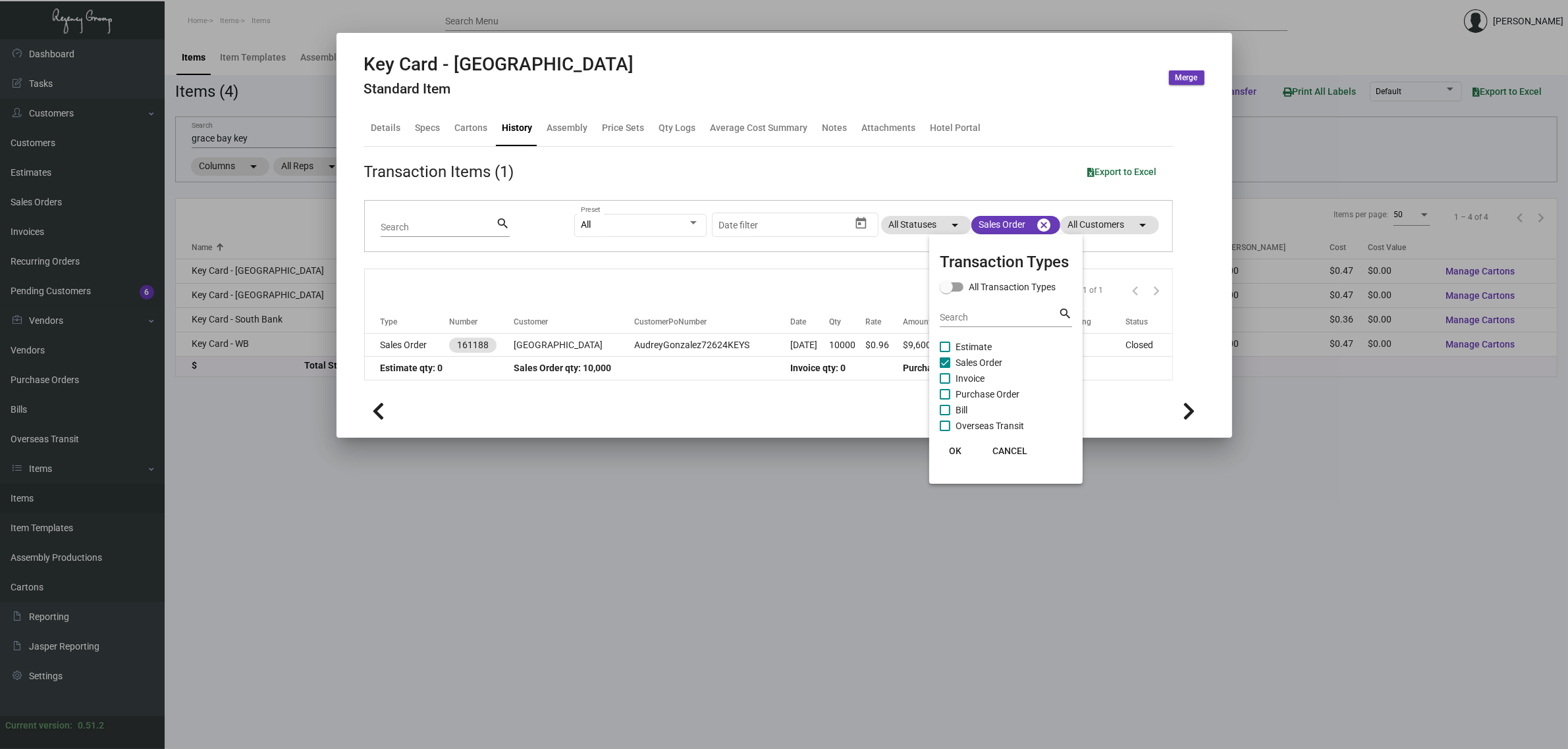
click at [721, 392] on div at bounding box center [784, 374] width 1568 height 749
